Goal: Task Accomplishment & Management: Manage account settings

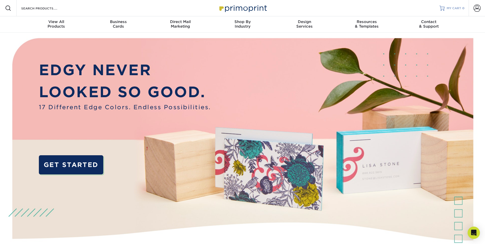
click at [449, 7] on span "MY CART" at bounding box center [454, 8] width 15 height 4
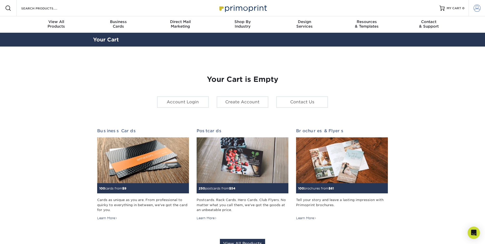
click at [479, 7] on span at bounding box center [477, 8] width 7 height 7
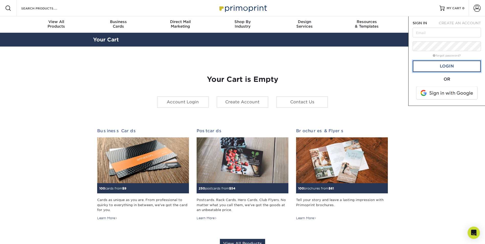
click at [460, 64] on link "Login" at bounding box center [447, 66] width 68 height 12
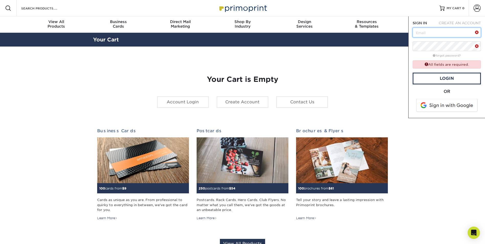
click at [446, 36] on input "text" at bounding box center [447, 33] width 68 height 10
type input "tonya.peach@tib-chemicals.com"
